Goal: Check status: Check status

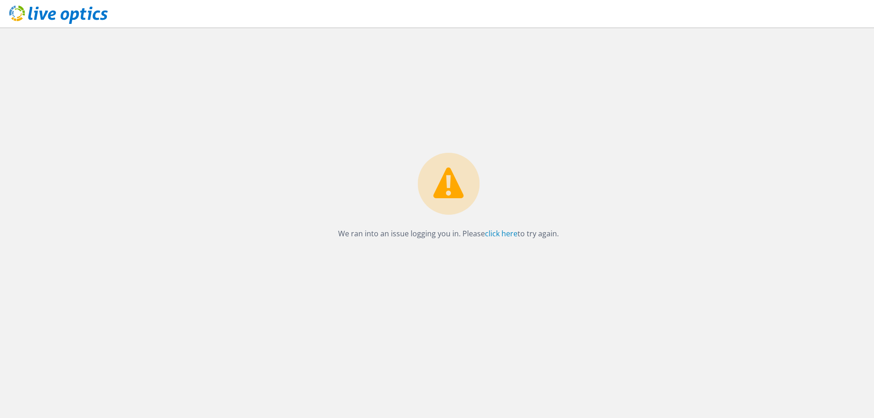
click at [73, 14] on icon at bounding box center [58, 15] width 99 height 19
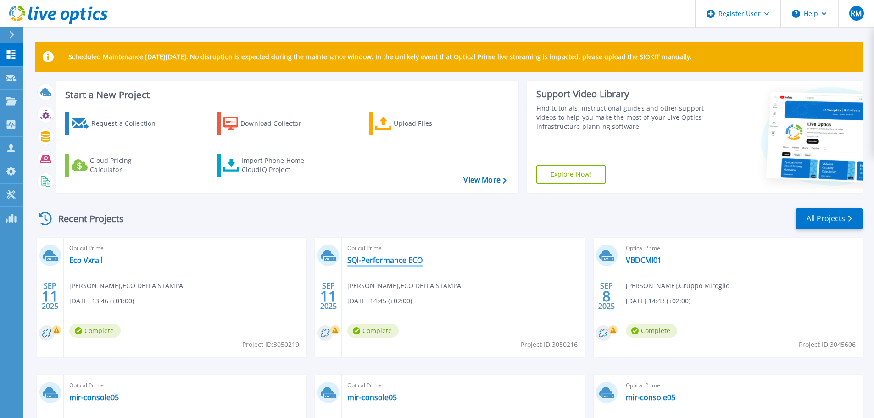
click at [374, 262] on link "SQl-Performance ECO" at bounding box center [384, 260] width 75 height 9
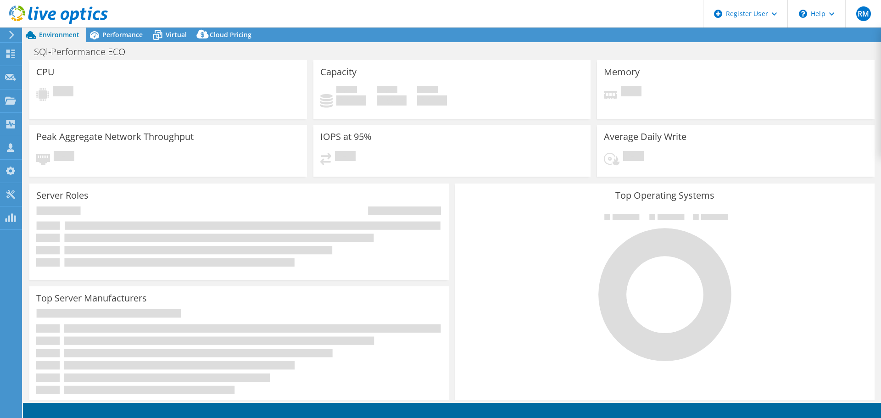
select select "USD"
select select "EUFrankfurt"
select select "EUR"
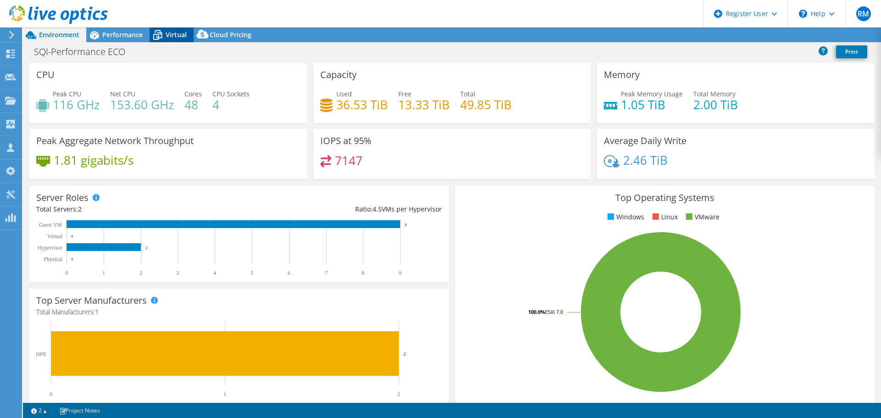
click at [160, 33] on icon at bounding box center [157, 35] width 9 height 7
